Goal: Transaction & Acquisition: Purchase product/service

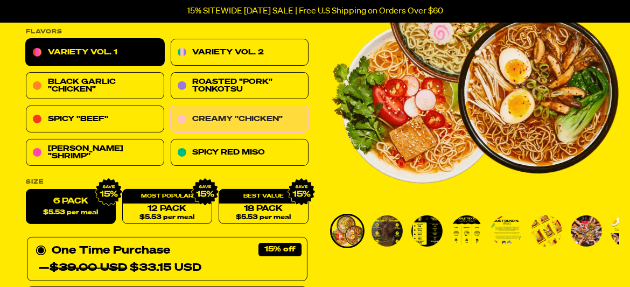
click at [274, 114] on link "Creamy "Chicken"" at bounding box center [240, 119] width 138 height 27
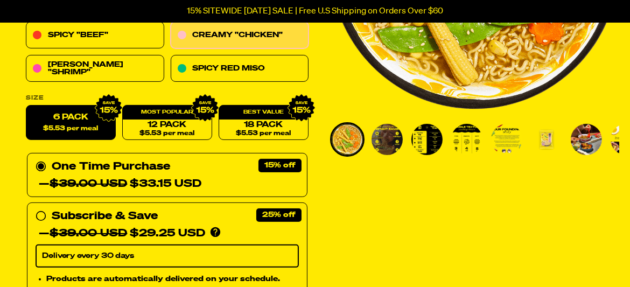
scroll to position [269, 0]
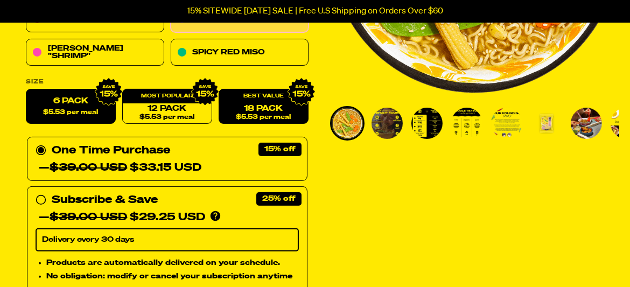
click at [256, 110] on link "18 Pack $5.53 per meal" at bounding box center [264, 106] width 90 height 35
radio input "false"
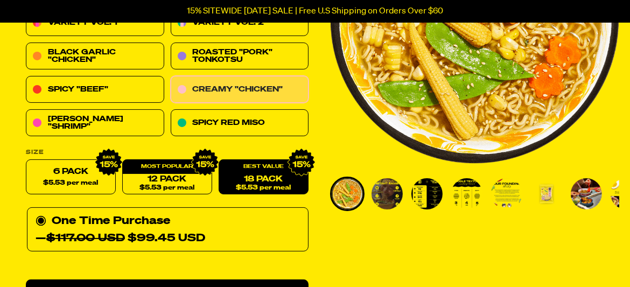
scroll to position [215, 0]
